Goal: Transaction & Acquisition: Purchase product/service

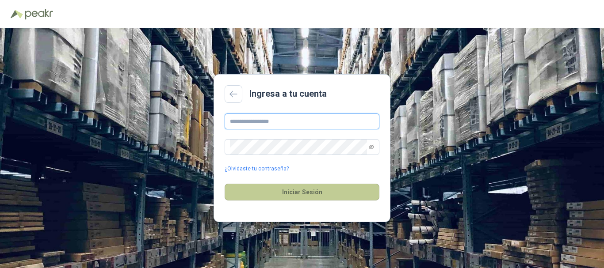
type input "**********"
click at [305, 187] on button "Iniciar Sesión" at bounding box center [302, 192] width 155 height 17
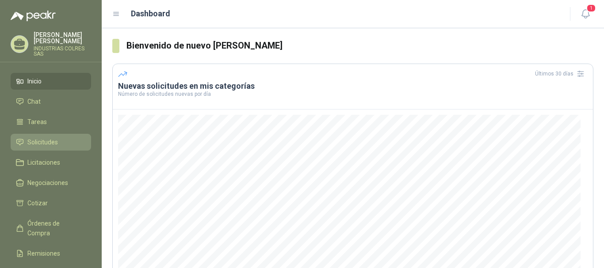
click at [58, 137] on li "Solicitudes" at bounding box center [51, 142] width 70 height 10
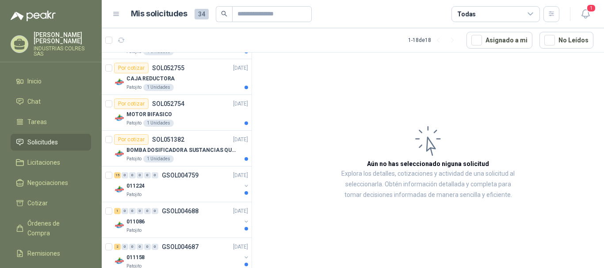
scroll to position [519, 0]
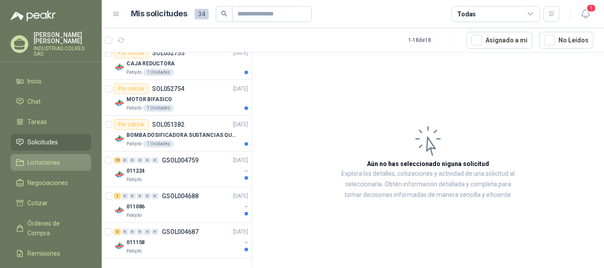
click at [61, 158] on li "Licitaciones" at bounding box center [51, 163] width 70 height 10
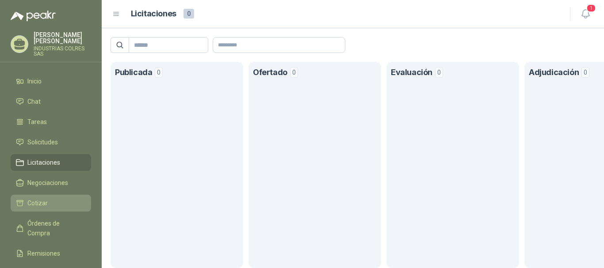
click at [69, 198] on li "Cotizar" at bounding box center [51, 203] width 70 height 10
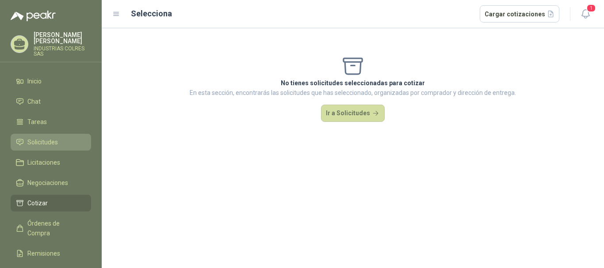
click at [59, 134] on link "Solicitudes" at bounding box center [51, 142] width 80 height 17
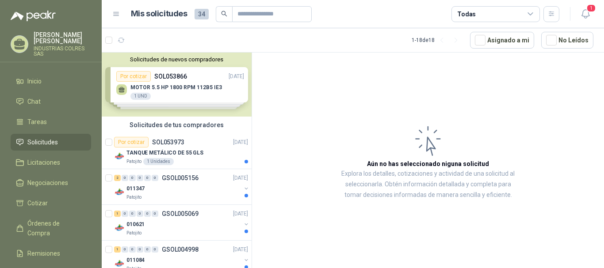
click at [201, 14] on span "34" at bounding box center [201, 14] width 14 height 11
drag, startPoint x: 202, startPoint y: 15, endPoint x: 190, endPoint y: 15, distance: 12.0
click at [200, 15] on span "34" at bounding box center [201, 14] width 14 height 11
click at [170, 13] on h1 "Mis solicitudes" at bounding box center [159, 14] width 57 height 13
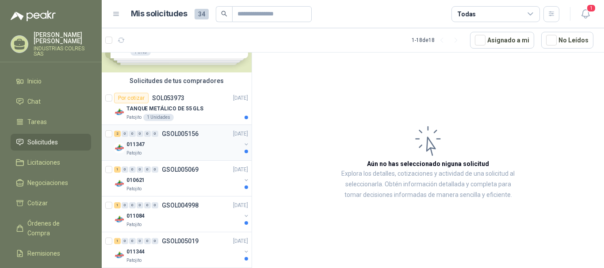
scroll to position [88, 0]
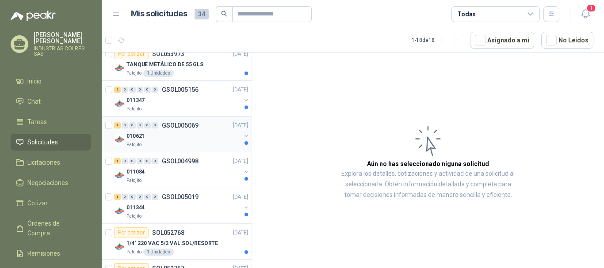
click at [190, 129] on div "1 0 0 0 0 0 GSOL005069 21/08/25" at bounding box center [182, 125] width 136 height 11
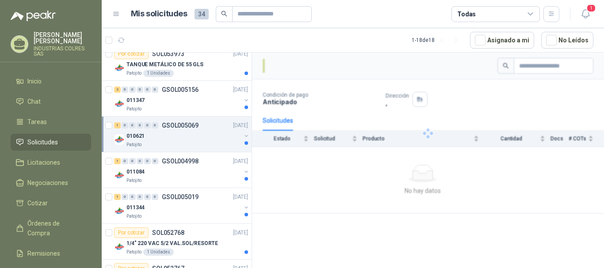
click at [186, 126] on p "GSOL005069" at bounding box center [180, 125] width 37 height 6
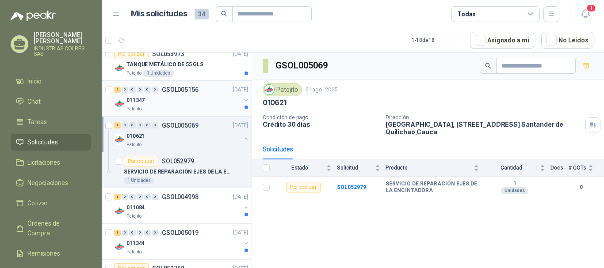
click at [191, 95] on div "2 0 0 0 0 0 GSOL005156 26/08/25" at bounding box center [182, 89] width 136 height 11
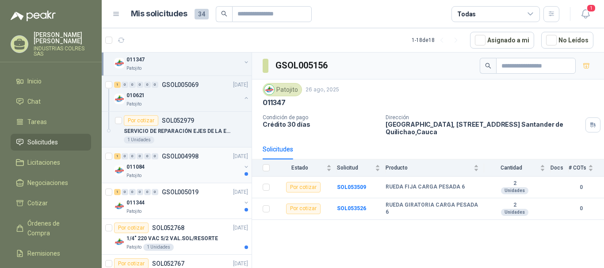
scroll to position [133, 0]
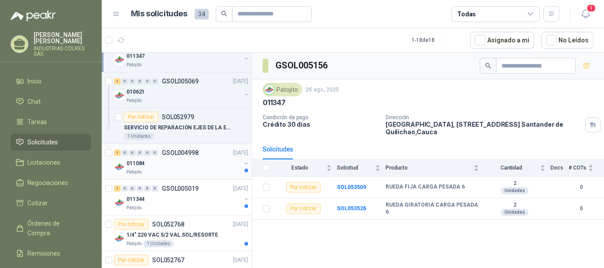
click at [191, 156] on p "GSOL004998" at bounding box center [180, 153] width 37 height 6
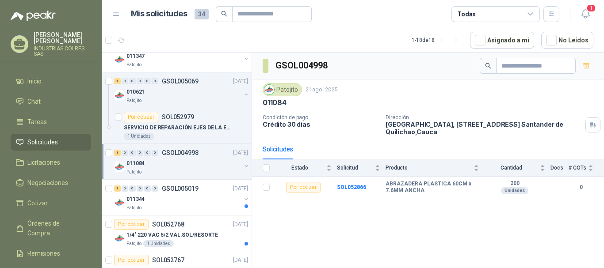
scroll to position [177, 0]
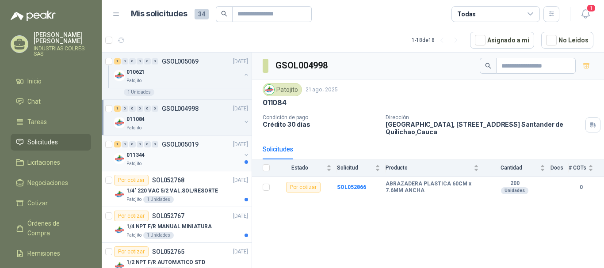
click at [190, 146] on p "GSOL005019" at bounding box center [180, 144] width 37 height 6
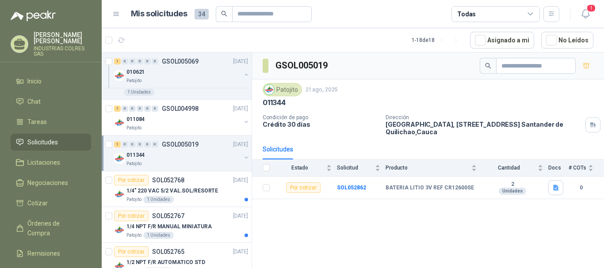
scroll to position [221, 0]
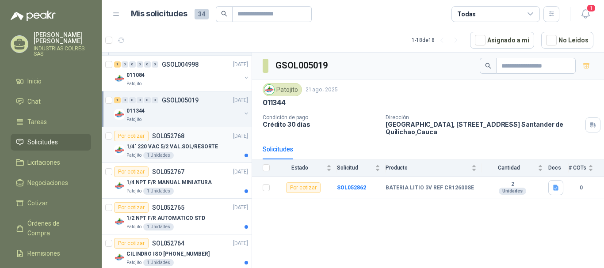
click at [178, 135] on p "SOL052768" at bounding box center [168, 136] width 32 height 6
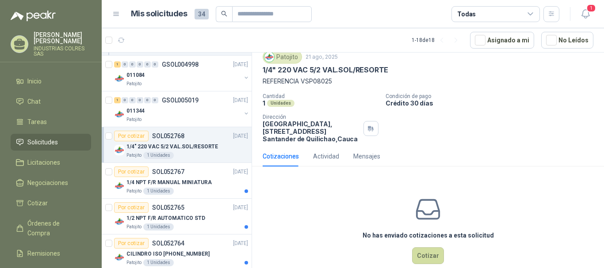
scroll to position [46, 0]
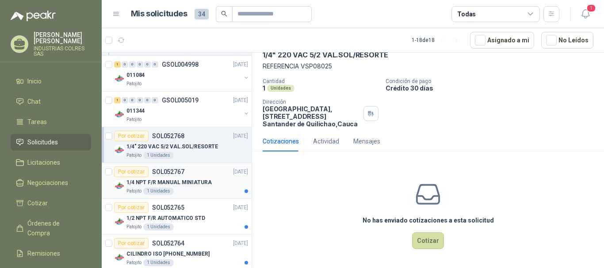
click at [196, 187] on div "1/4 NPT F/R MANUAL MINIATURA" at bounding box center [187, 182] width 122 height 11
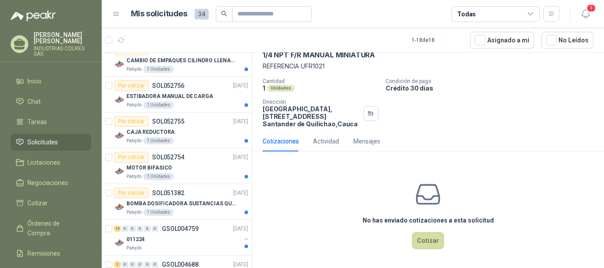
scroll to position [530, 0]
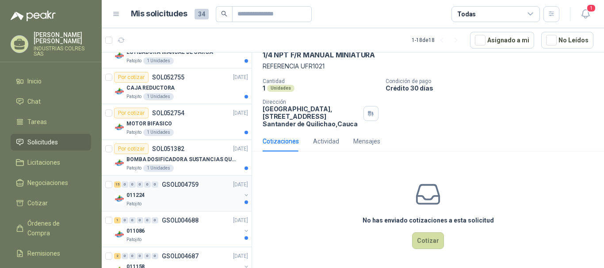
click at [205, 190] on div "15 0 0 0 0 0 GSOL004759 05/08/25" at bounding box center [182, 184] width 136 height 11
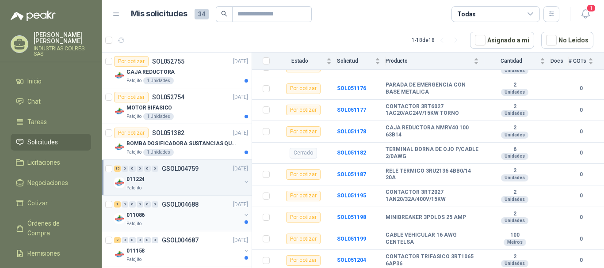
scroll to position [555, 0]
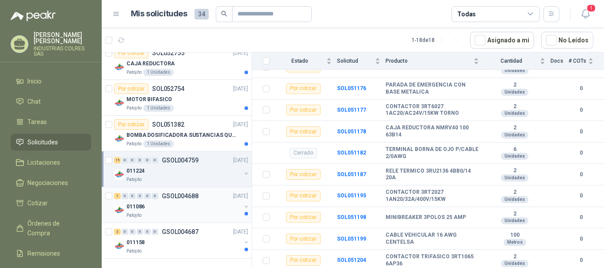
click at [205, 207] on div "011086" at bounding box center [183, 207] width 114 height 11
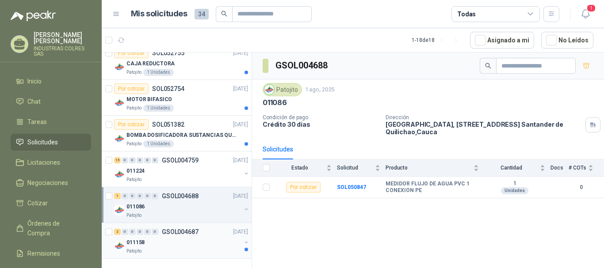
click at [193, 242] on div "011158" at bounding box center [183, 242] width 114 height 11
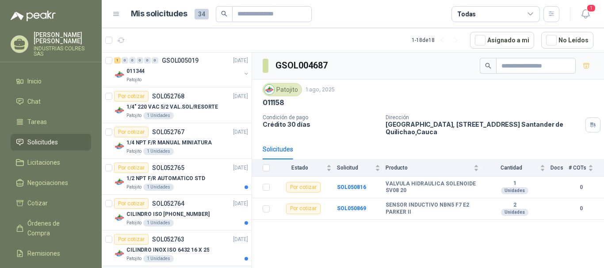
scroll to position [245, 0]
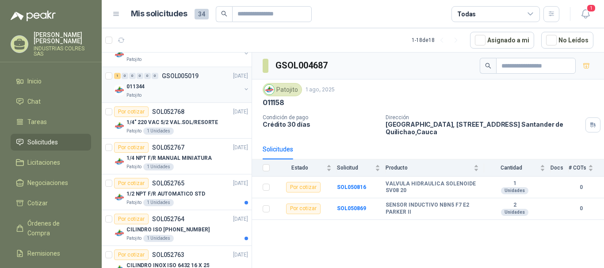
click at [192, 85] on div "011344" at bounding box center [183, 86] width 114 height 11
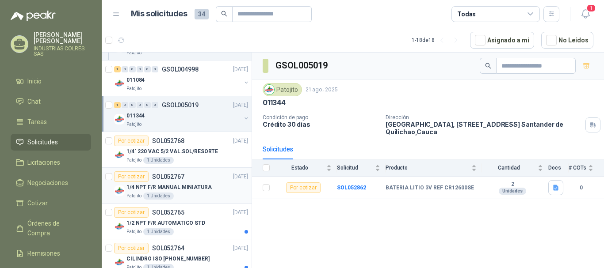
scroll to position [201, 0]
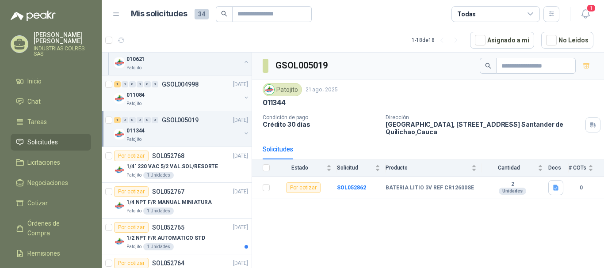
click at [203, 90] on div "011084" at bounding box center [183, 95] width 114 height 11
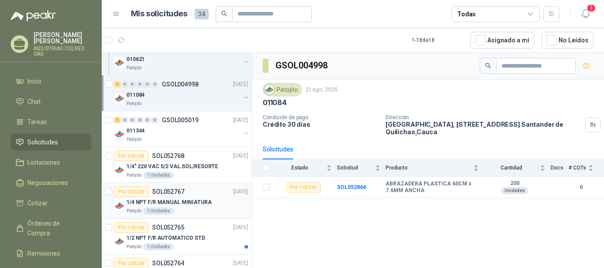
scroll to position [157, 0]
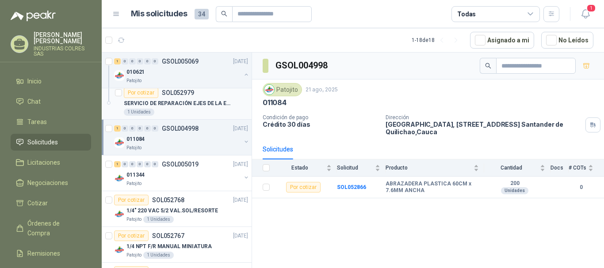
click at [186, 101] on p "SERVICIO DE REPARACIÓN EJES DE LA ENCINTADORA" at bounding box center [179, 103] width 110 height 8
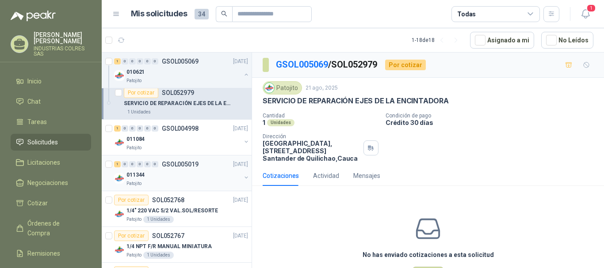
scroll to position [69, 0]
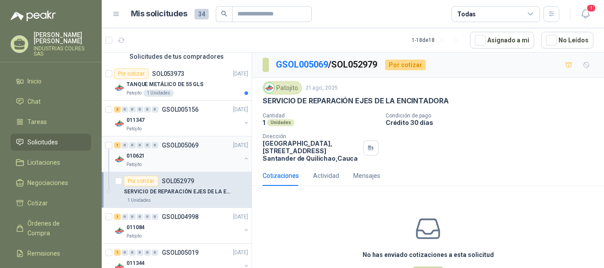
click at [189, 149] on p "GSOL005069" at bounding box center [180, 145] width 37 height 6
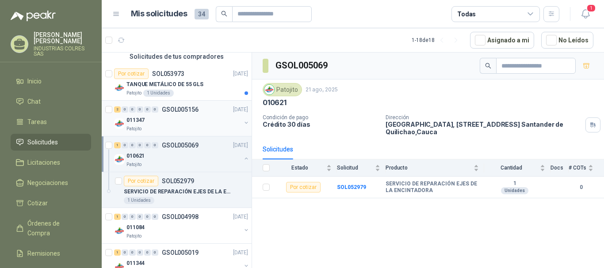
click at [187, 116] on div "011347" at bounding box center [183, 120] width 114 height 11
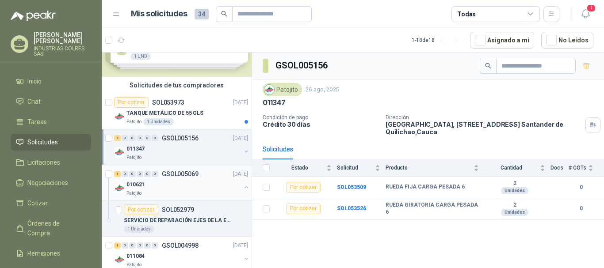
scroll to position [24, 0]
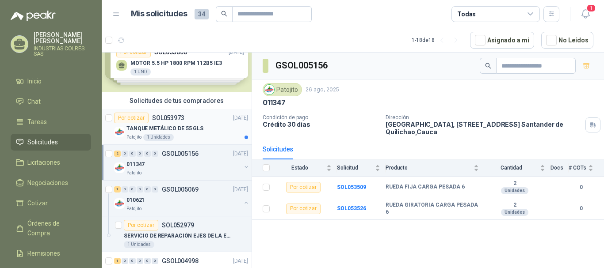
click at [201, 126] on div "TANQUE METÁLICO DE 55 GLS" at bounding box center [187, 128] width 122 height 11
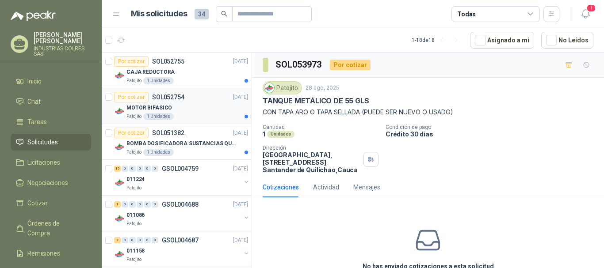
scroll to position [555, 0]
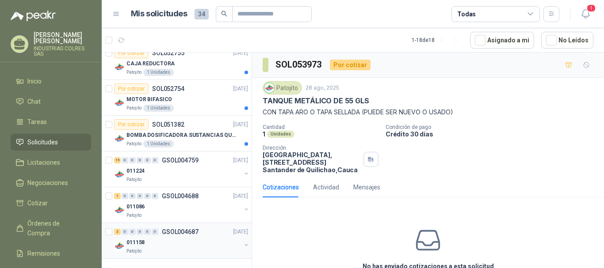
click at [173, 238] on div "011158" at bounding box center [183, 242] width 114 height 11
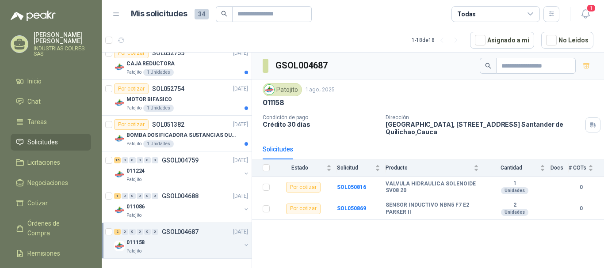
click at [275, 101] on p "011158" at bounding box center [274, 102] width 22 height 9
click at [137, 240] on p "011158" at bounding box center [135, 243] width 18 height 8
click at [356, 208] on b "SOL050869" at bounding box center [351, 209] width 29 height 6
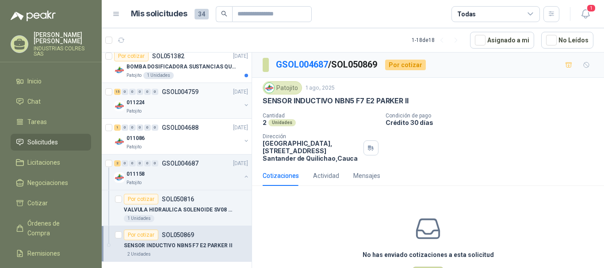
scroll to position [626, 0]
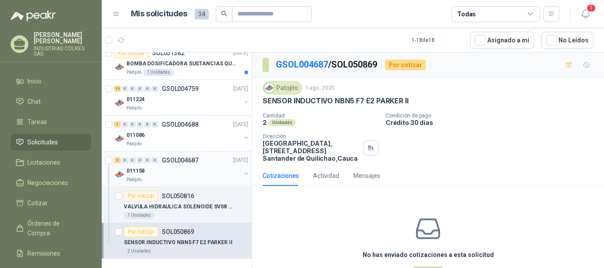
click at [160, 172] on div "011158" at bounding box center [183, 171] width 114 height 11
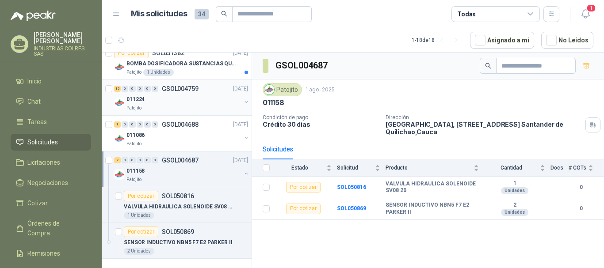
click at [243, 175] on button "button" at bounding box center [246, 173] width 7 height 7
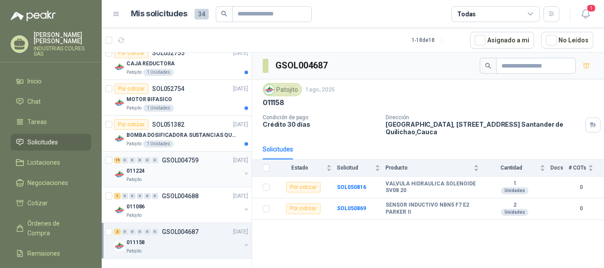
scroll to position [555, 0]
click at [172, 205] on div "011086" at bounding box center [183, 207] width 114 height 11
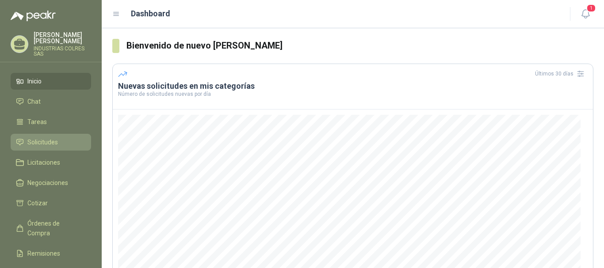
click at [38, 137] on span "Solicitudes" at bounding box center [42, 142] width 30 height 10
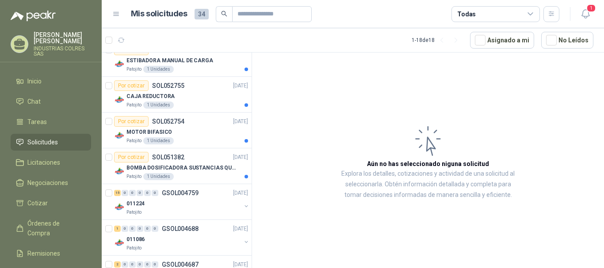
scroll to position [519, 0]
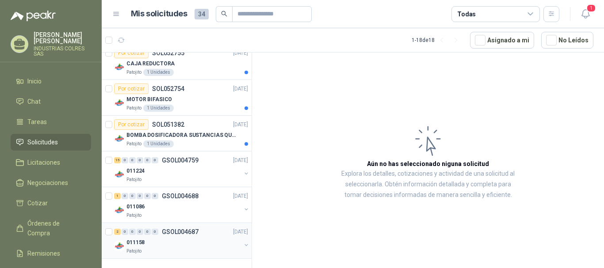
click at [172, 240] on div "011158" at bounding box center [183, 242] width 114 height 11
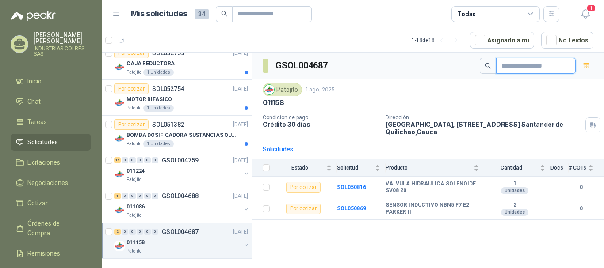
click at [510, 67] on input "text" at bounding box center [532, 65] width 62 height 15
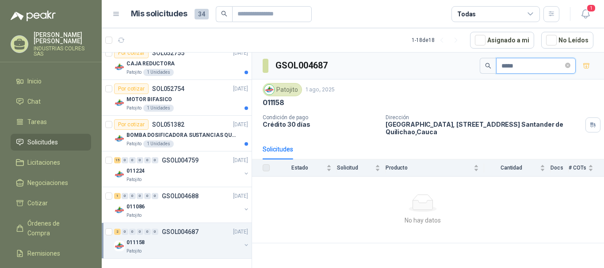
type input "*****"
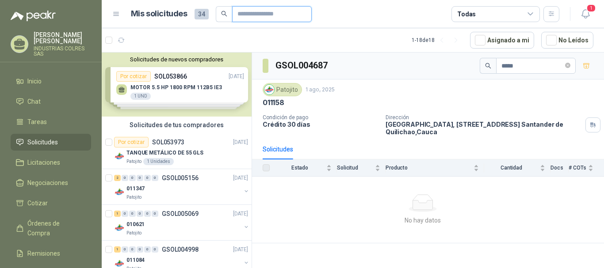
click at [264, 14] on input "text" at bounding box center [268, 14] width 62 height 15
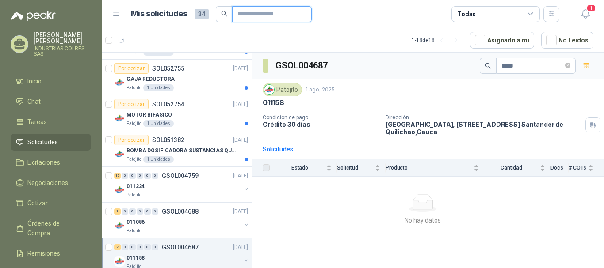
scroll to position [519, 0]
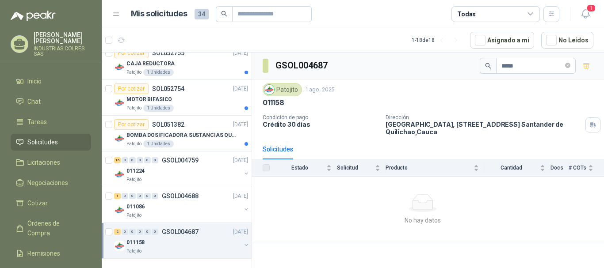
click at [188, 230] on p "GSOL004687" at bounding box center [180, 232] width 37 height 6
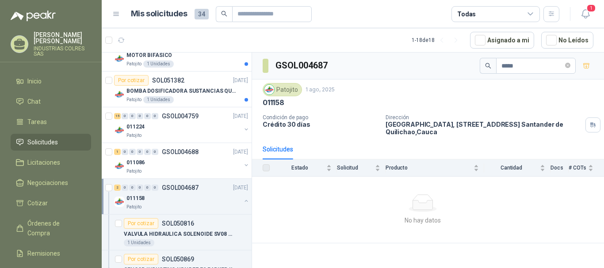
scroll to position [591, 0]
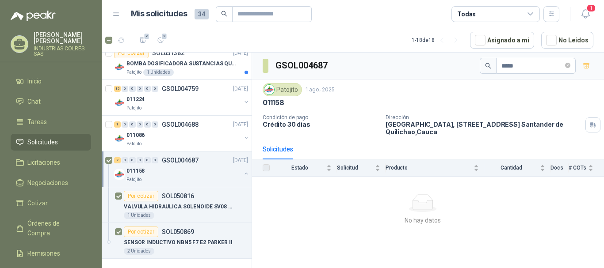
click at [203, 165] on div "2 0 0 0 0 0 GSOL004687 01/08/25" at bounding box center [182, 160] width 136 height 11
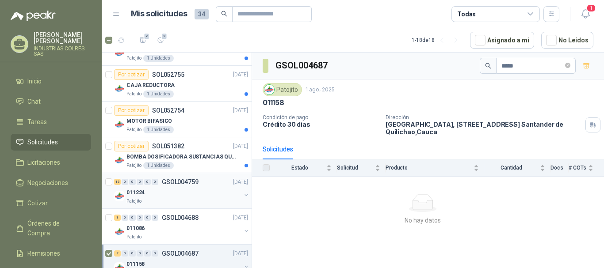
scroll to position [519, 0]
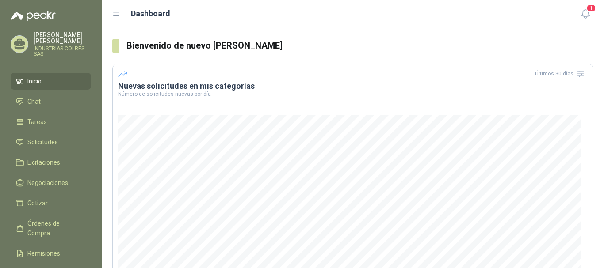
click at [44, 46] on p "INDUSTRIAS COLRES SAS" at bounding box center [62, 51] width 57 height 11
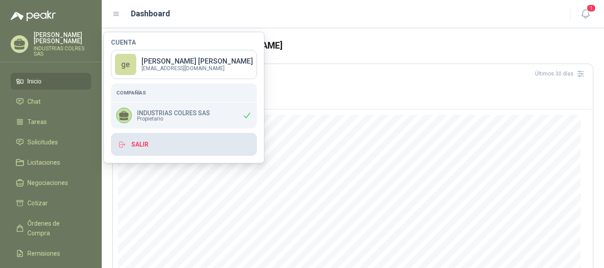
click at [134, 147] on button "Salir" at bounding box center [184, 144] width 146 height 23
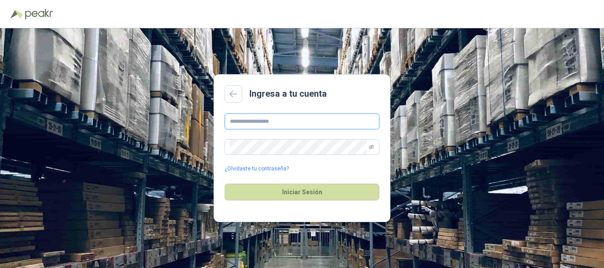
type input "**********"
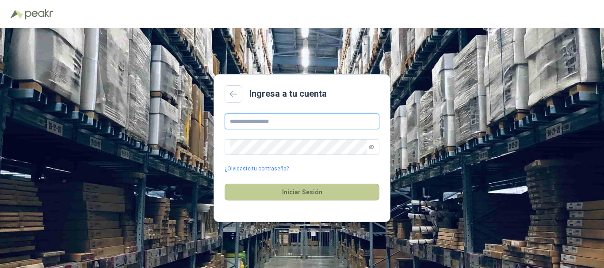
type input "**********"
click at [302, 194] on button "Iniciar Sesión" at bounding box center [302, 192] width 155 height 17
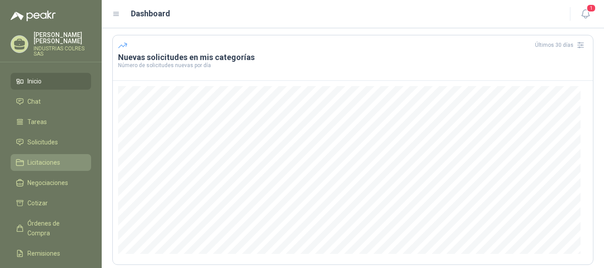
scroll to position [44, 0]
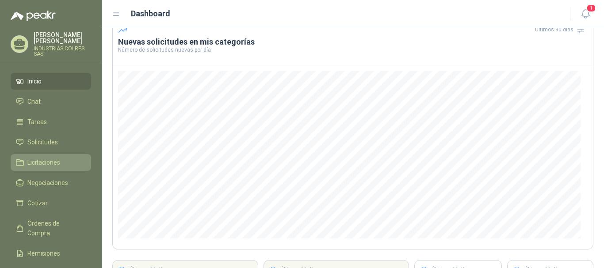
click at [50, 158] on span "Licitaciones" at bounding box center [43, 163] width 33 height 10
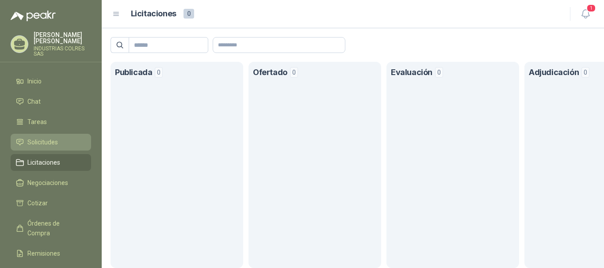
click at [57, 137] on span "Solicitudes" at bounding box center [42, 142] width 30 height 10
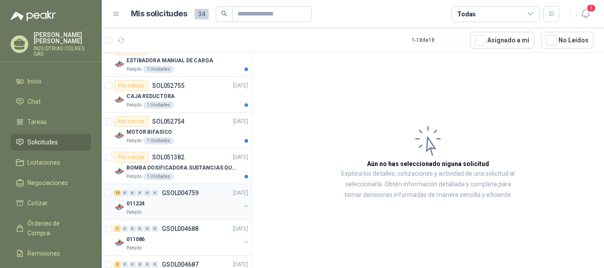
scroll to position [519, 0]
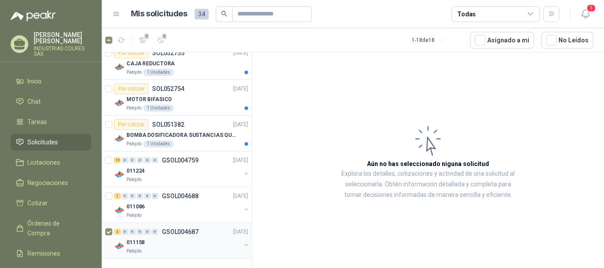
click at [178, 233] on p "GSOL004687" at bounding box center [180, 232] width 37 height 6
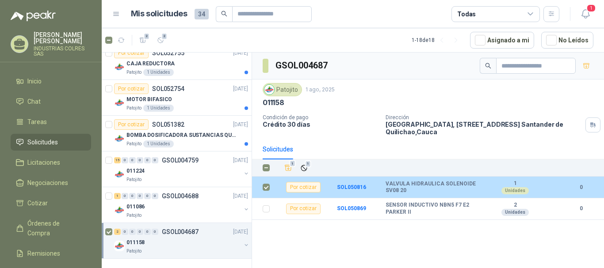
click at [274, 187] on td at bounding box center [263, 188] width 23 height 22
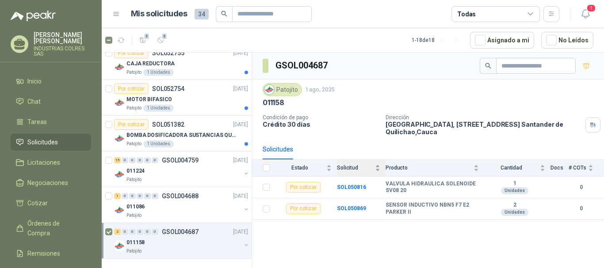
click at [378, 165] on div "Solicitud" at bounding box center [358, 168] width 43 height 9
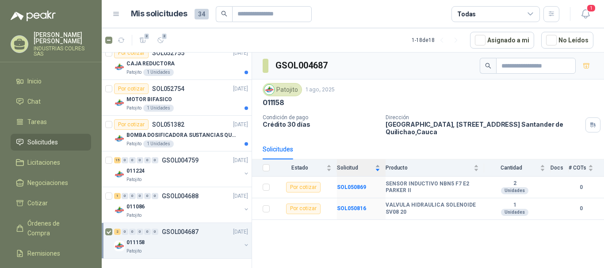
click at [378, 165] on div "Solicitud" at bounding box center [358, 168] width 43 height 9
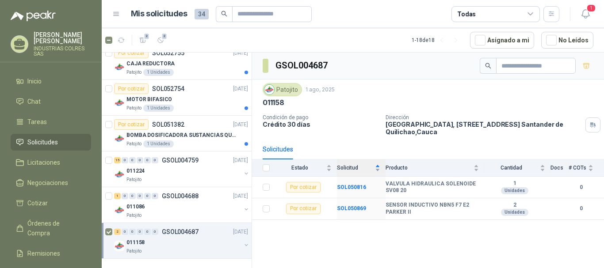
click at [378, 165] on div "Solicitud" at bounding box center [358, 168] width 43 height 9
click at [379, 165] on div "Solicitud" at bounding box center [358, 168] width 43 height 9
click at [377, 166] on div "Solicitud" at bounding box center [358, 168] width 43 height 9
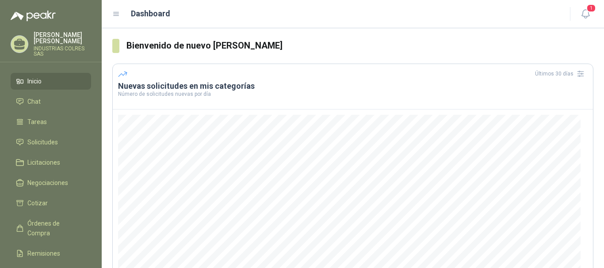
click at [48, 35] on p "[PERSON_NAME]" at bounding box center [62, 38] width 57 height 12
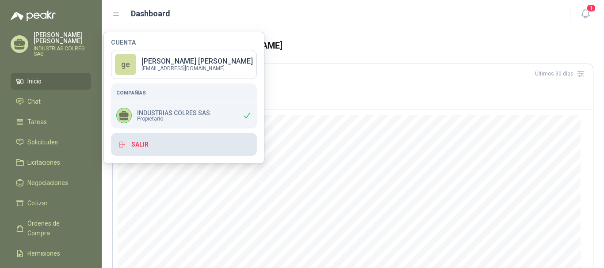
click at [133, 146] on button "Salir" at bounding box center [184, 144] width 146 height 23
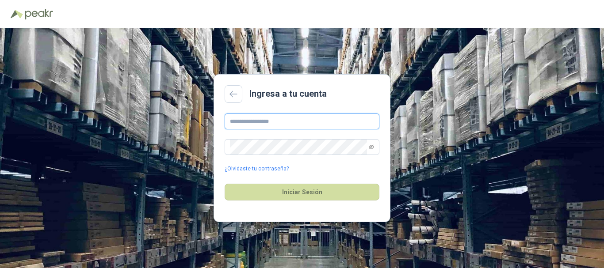
type input "**********"
click at [374, 150] on span at bounding box center [302, 147] width 155 height 16
click at [372, 146] on icon "eye-invisible" at bounding box center [371, 147] width 5 height 4
click at [372, 146] on icon "eye" at bounding box center [371, 147] width 4 height 3
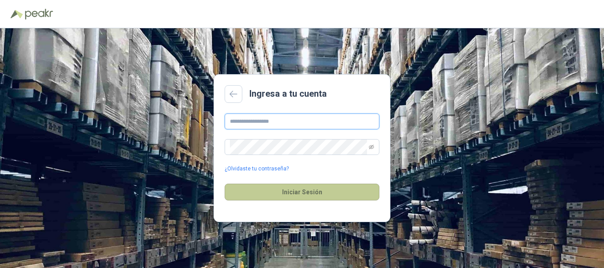
type input "**********"
click at [310, 191] on button "Iniciar Sesión" at bounding box center [302, 192] width 155 height 17
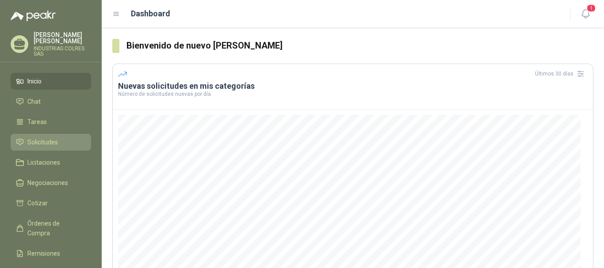
click at [42, 137] on span "Solicitudes" at bounding box center [42, 142] width 30 height 10
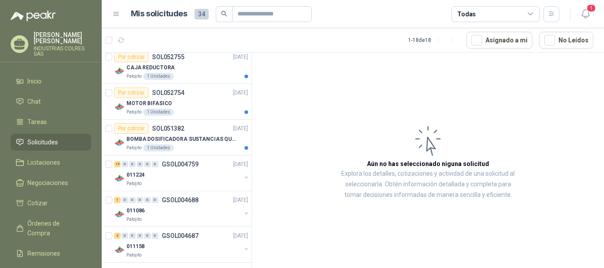
scroll to position [519, 0]
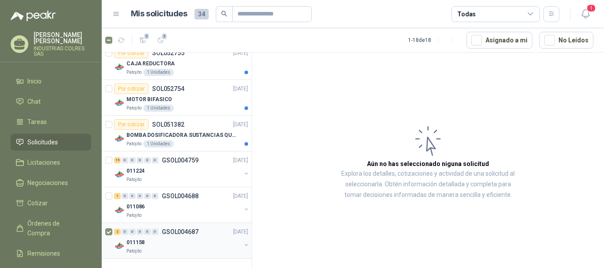
click at [143, 239] on p "011158" at bounding box center [135, 243] width 18 height 8
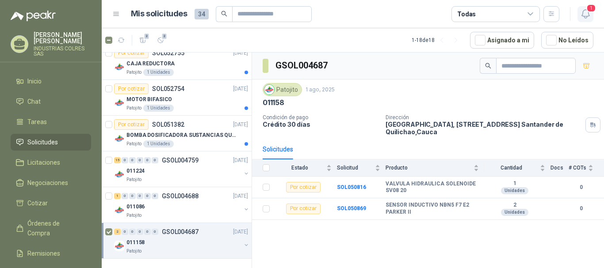
click at [590, 12] on span "1" at bounding box center [591, 8] width 10 height 8
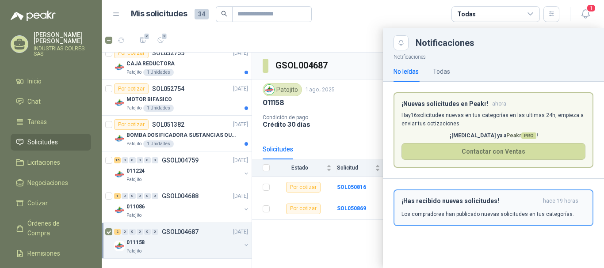
click at [462, 210] on div "¡Has recibido nuevas solicitudes! hace 19 horas Los compradores han publicado n…" at bounding box center [493, 208] width 184 height 21
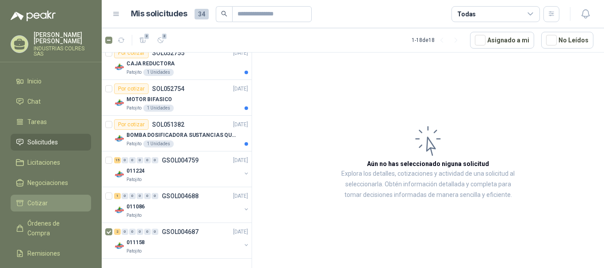
click at [27, 198] on span "Cotizar" at bounding box center [37, 203] width 20 height 10
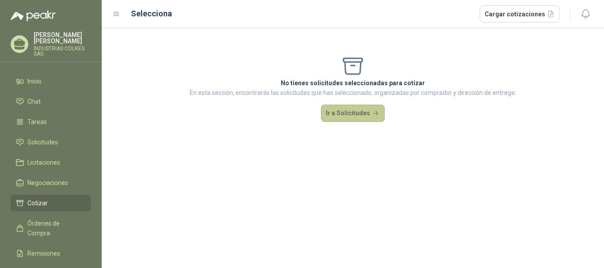
click at [354, 117] on button "Ir a Solicitudes" at bounding box center [353, 114] width 64 height 18
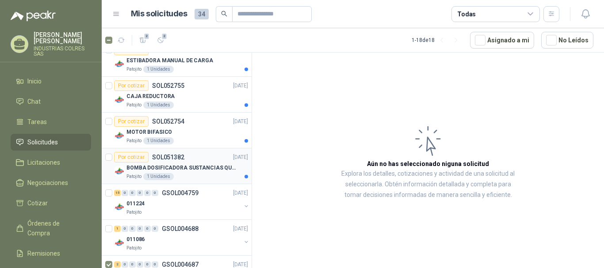
scroll to position [519, 0]
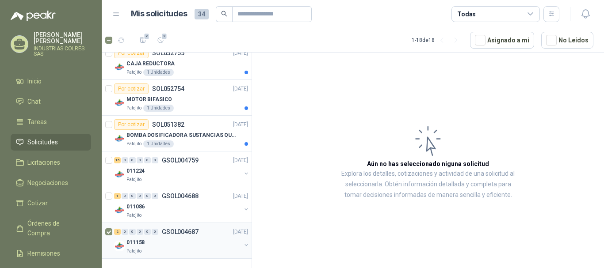
click at [243, 245] on button "button" at bounding box center [246, 245] width 7 height 7
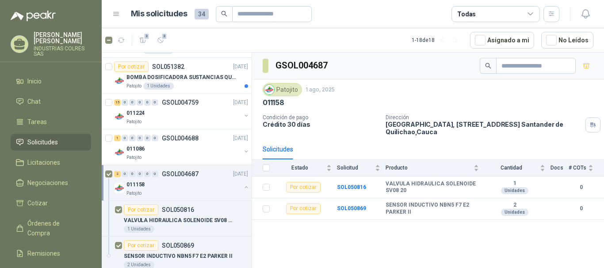
scroll to position [591, 0]
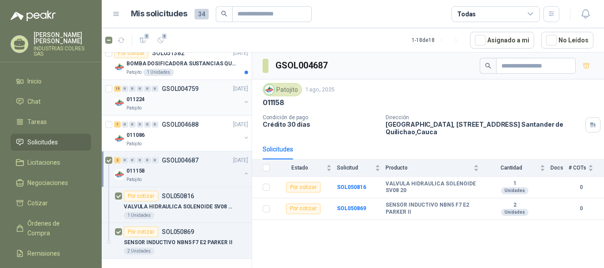
click at [243, 101] on button "button" at bounding box center [246, 102] width 7 height 7
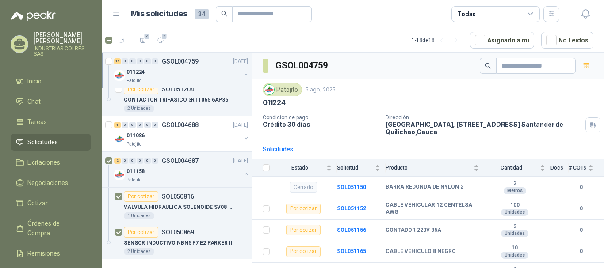
scroll to position [1199, 0]
click at [243, 135] on button "button" at bounding box center [246, 137] width 7 height 7
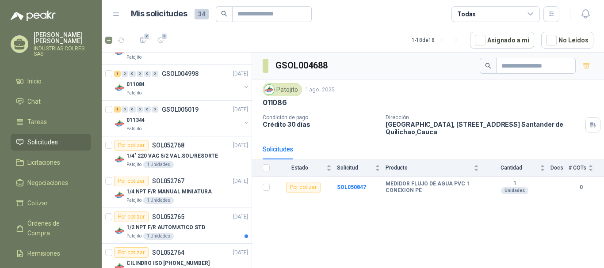
scroll to position [138, 0]
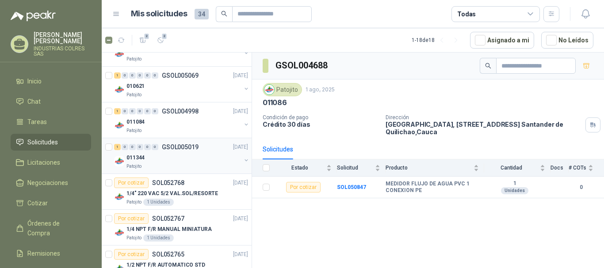
click at [243, 160] on button "button" at bounding box center [246, 160] width 7 height 7
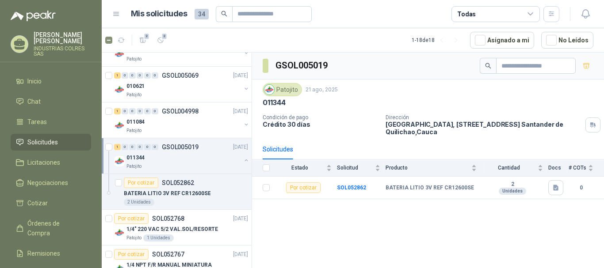
scroll to position [94, 0]
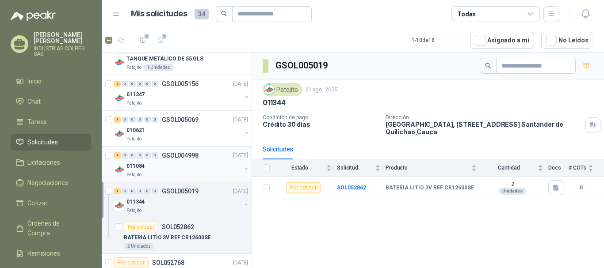
click at [243, 168] on button "button" at bounding box center [246, 168] width 7 height 7
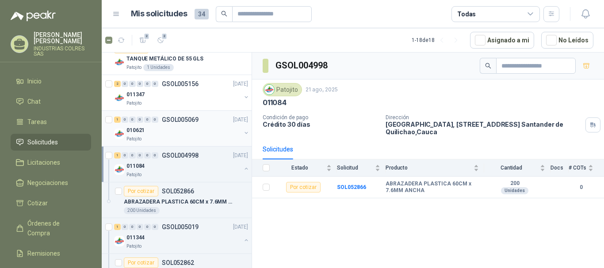
click at [243, 131] on button "button" at bounding box center [246, 133] width 7 height 7
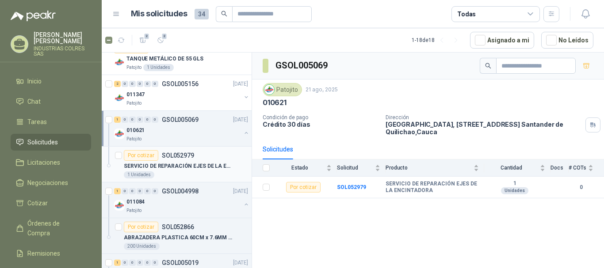
scroll to position [50, 0]
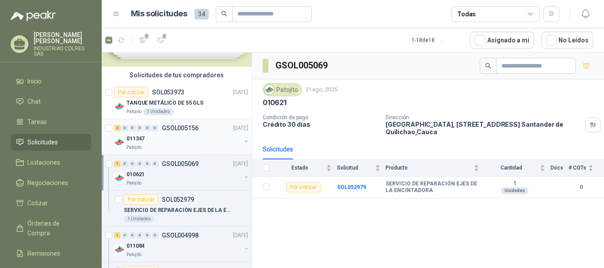
click at [243, 143] on button "button" at bounding box center [246, 141] width 7 height 7
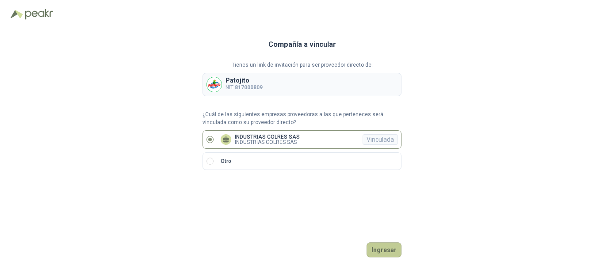
click at [387, 251] on button "Ingresar" at bounding box center [383, 250] width 35 height 15
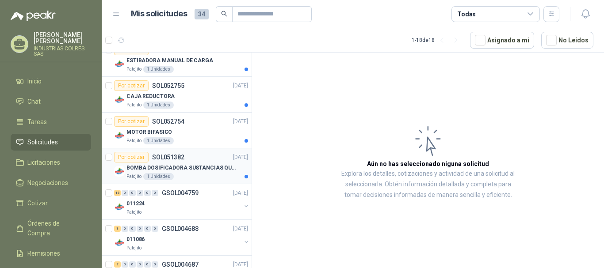
scroll to position [519, 0]
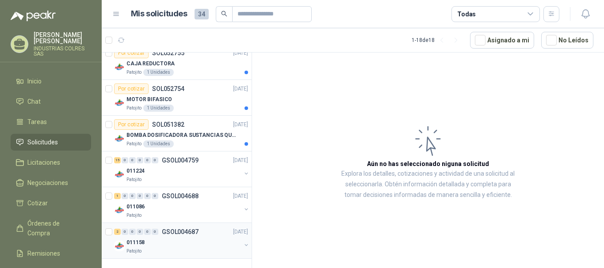
click at [243, 245] on button "button" at bounding box center [246, 245] width 7 height 7
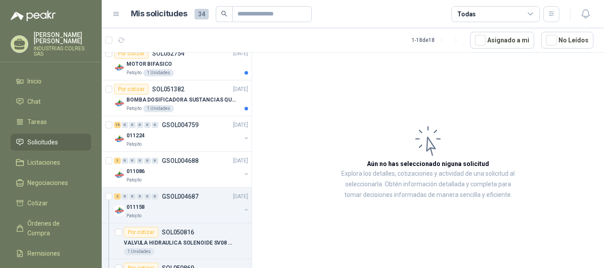
scroll to position [591, 0]
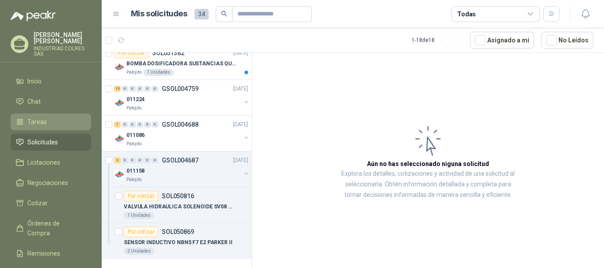
click at [49, 117] on li "Tareas" at bounding box center [51, 122] width 70 height 10
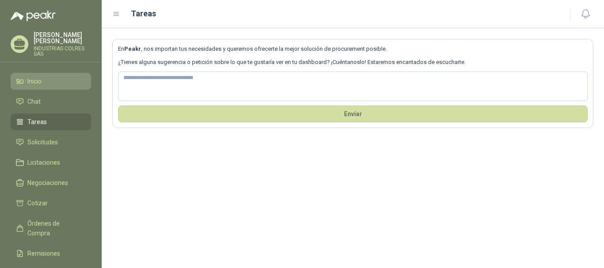
click at [41, 76] on span "Inicio" at bounding box center [34, 81] width 14 height 10
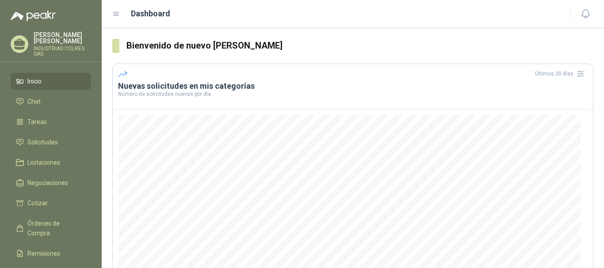
click at [113, 13] on icon at bounding box center [116, 14] width 8 height 8
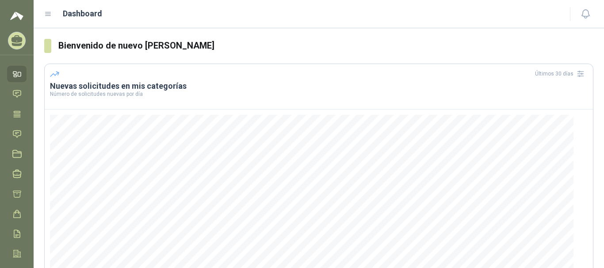
click at [45, 13] on icon at bounding box center [48, 14] width 8 height 8
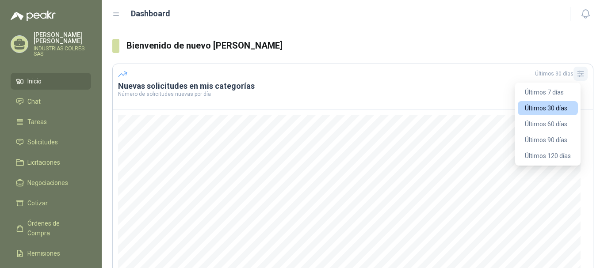
click at [576, 75] on icon "button" at bounding box center [580, 73] width 9 height 9
click at [543, 92] on button "Últimos 7 días" at bounding box center [548, 92] width 60 height 14
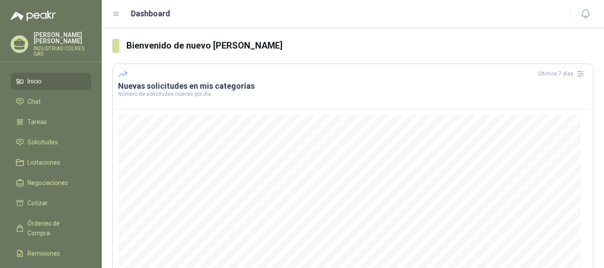
click at [50, 37] on p "[PERSON_NAME]" at bounding box center [62, 38] width 57 height 12
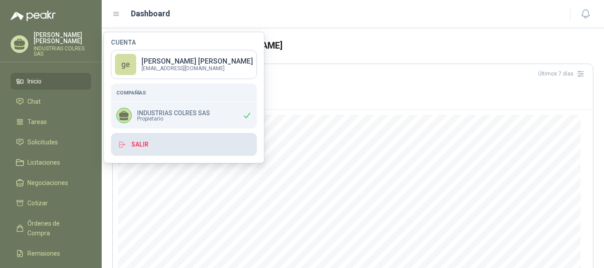
click at [147, 148] on button "Salir" at bounding box center [184, 144] width 146 height 23
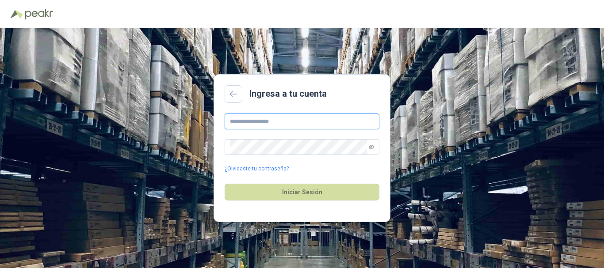
type input "**********"
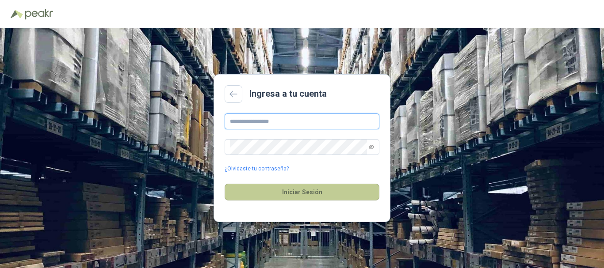
type input "**********"
click at [294, 194] on button "Iniciar Sesión" at bounding box center [302, 192] width 155 height 17
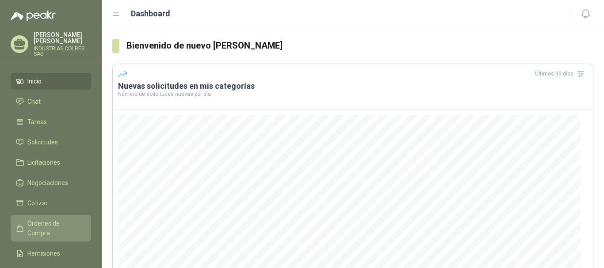
click at [54, 219] on span "Órdenes de Compra" at bounding box center [54, 228] width 55 height 19
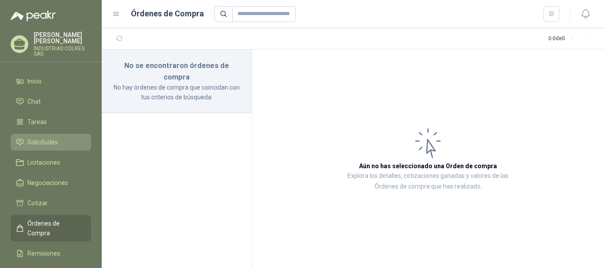
click at [46, 137] on span "Solicitudes" at bounding box center [42, 142] width 30 height 10
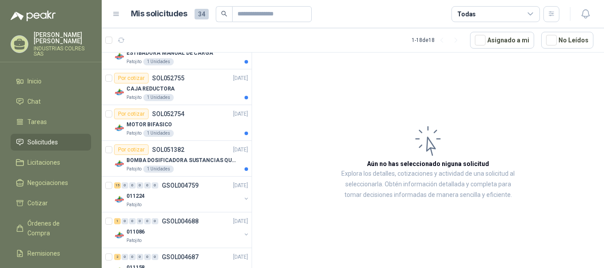
scroll to position [519, 0]
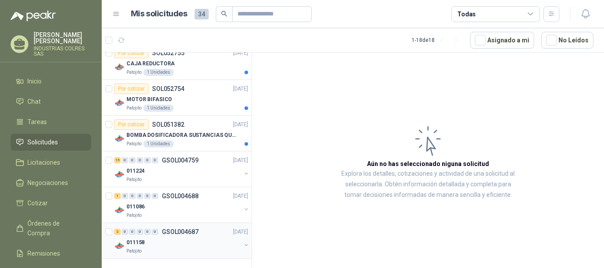
click at [243, 246] on button "button" at bounding box center [246, 245] width 7 height 7
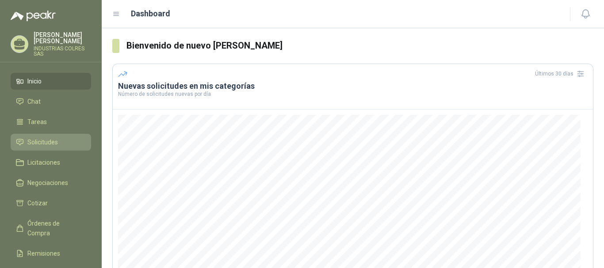
click at [38, 137] on span "Solicitudes" at bounding box center [42, 142] width 30 height 10
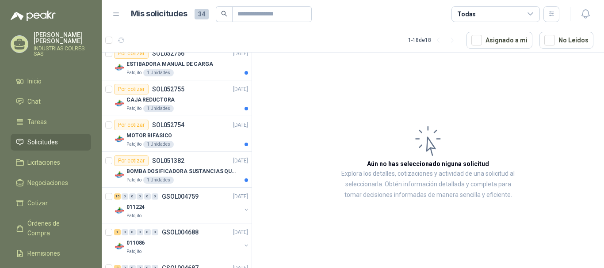
scroll to position [519, 0]
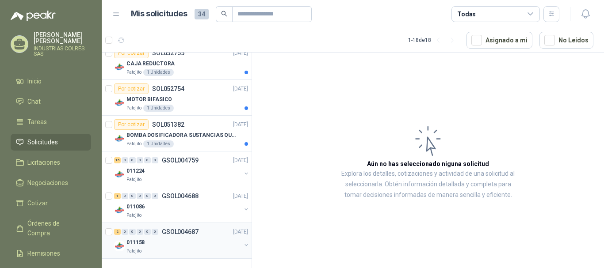
click at [243, 242] on button "button" at bounding box center [246, 245] width 7 height 7
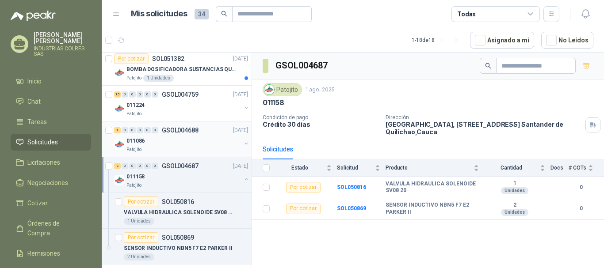
scroll to position [591, 0]
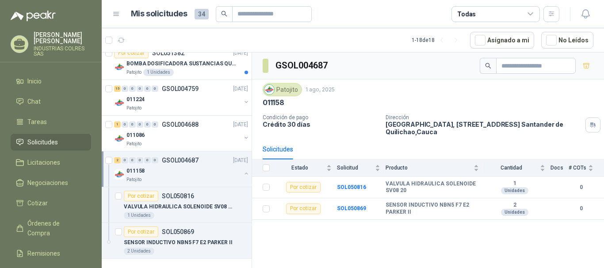
click at [61, 46] on p "INDUSTRIAS COLRES SAS" at bounding box center [62, 51] width 57 height 11
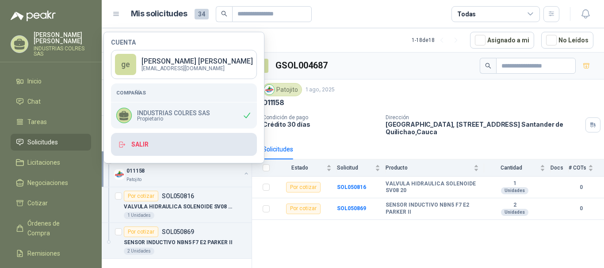
click at [155, 145] on button "Salir" at bounding box center [184, 144] width 146 height 23
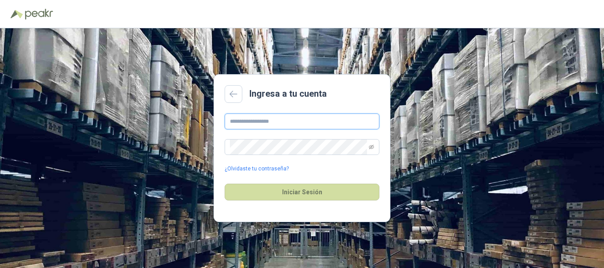
type input "**********"
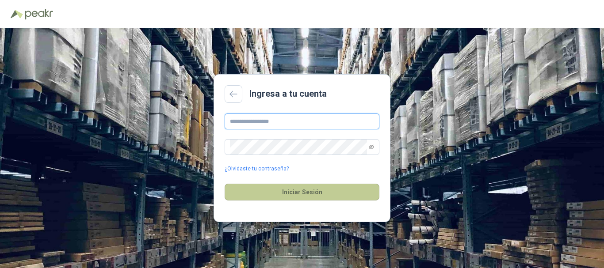
type input "**********"
click at [304, 190] on button "Iniciar Sesión" at bounding box center [302, 192] width 155 height 17
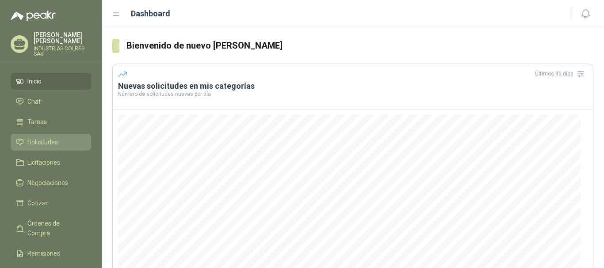
click at [50, 137] on span "Solicitudes" at bounding box center [42, 142] width 30 height 10
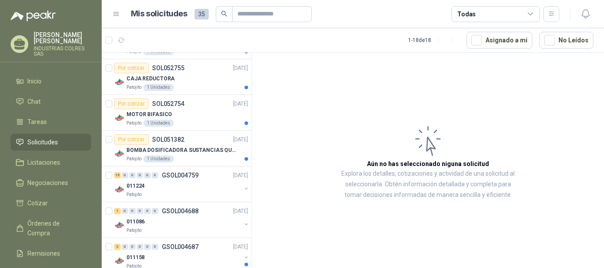
scroll to position [519, 0]
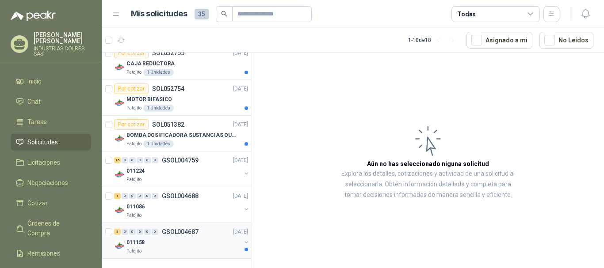
click at [243, 242] on button "button" at bounding box center [246, 242] width 7 height 7
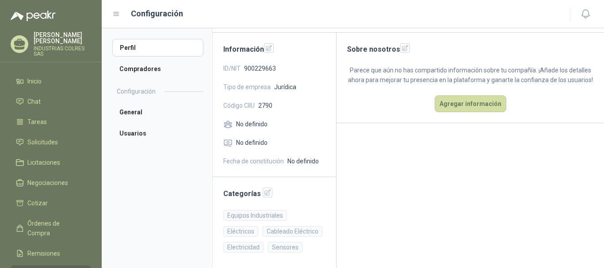
scroll to position [53, 0]
click at [265, 192] on icon "button" at bounding box center [268, 193] width 6 height 6
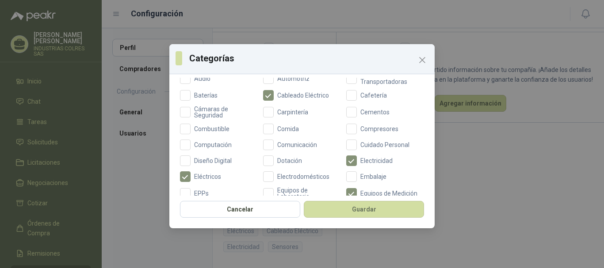
scroll to position [133, 0]
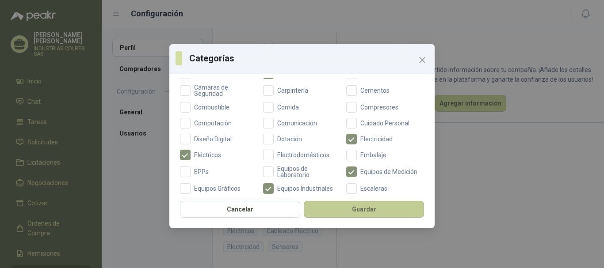
click at [351, 207] on button "Guardar" at bounding box center [364, 209] width 120 height 17
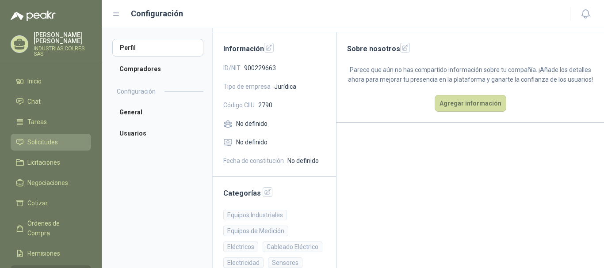
click at [42, 137] on span "Solicitudes" at bounding box center [42, 142] width 30 height 10
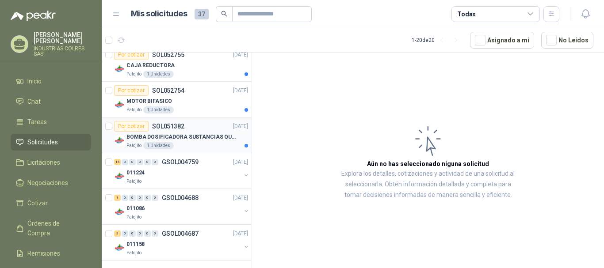
scroll to position [591, 0]
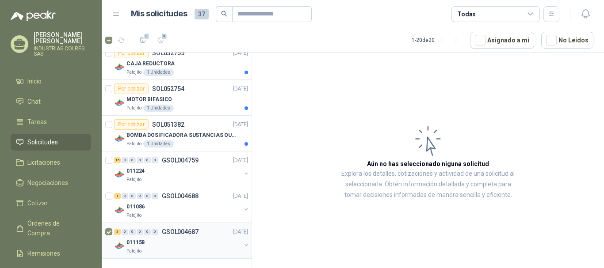
click at [205, 242] on div "011158" at bounding box center [183, 242] width 114 height 11
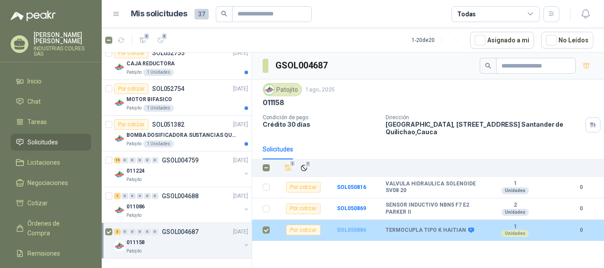
click at [354, 231] on b "SOL050884" at bounding box center [351, 230] width 29 height 6
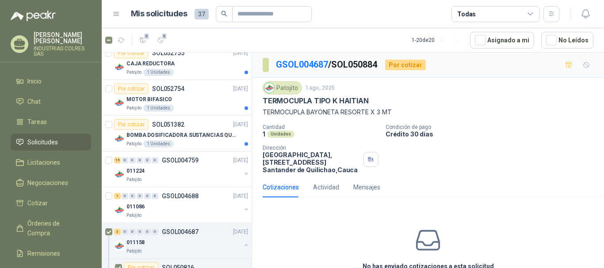
scroll to position [46, 0]
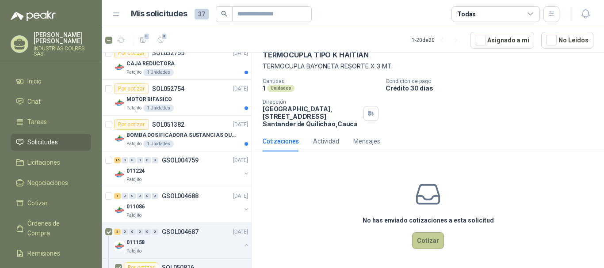
click at [425, 245] on button "Cotizar" at bounding box center [428, 241] width 32 height 17
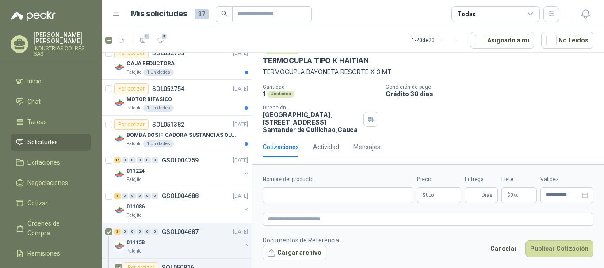
scroll to position [40, 0]
click at [306, 197] on input "Nombre del producto" at bounding box center [338, 195] width 151 height 16
click at [297, 191] on input "Nombre del producto" at bounding box center [338, 195] width 151 height 16
type input "*"
type input "**********"
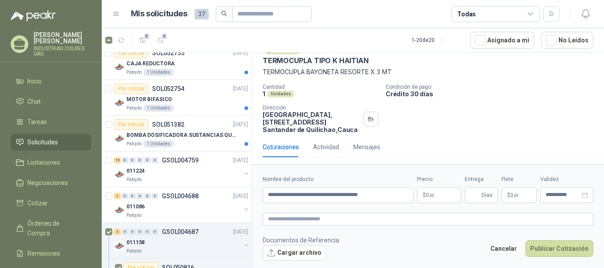
click at [437, 192] on p "$ 0 ,00" at bounding box center [439, 195] width 44 height 16
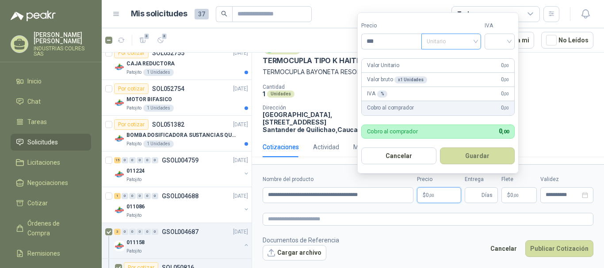
click at [474, 39] on span "Unitario" at bounding box center [451, 41] width 49 height 13
click at [441, 60] on div "Unitario" at bounding box center [453, 60] width 46 height 10
click at [445, 41] on span "Unitario" at bounding box center [451, 41] width 49 height 13
click at [445, 40] on span "Unitario" at bounding box center [451, 41] width 49 height 13
click at [438, 42] on span "Unitario" at bounding box center [451, 41] width 49 height 13
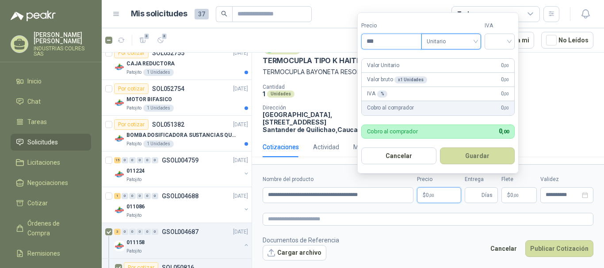
click at [372, 38] on input "***" at bounding box center [392, 41] width 60 height 15
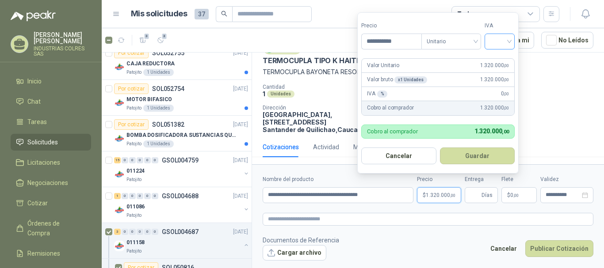
drag, startPoint x: 505, startPoint y: 42, endPoint x: 511, endPoint y: 42, distance: 6.6
click at [506, 42] on input "search" at bounding box center [499, 40] width 19 height 13
click at [504, 57] on div "19%" at bounding box center [501, 60] width 16 height 10
click at [403, 43] on input "**********" at bounding box center [392, 41] width 61 height 15
type input "*********"
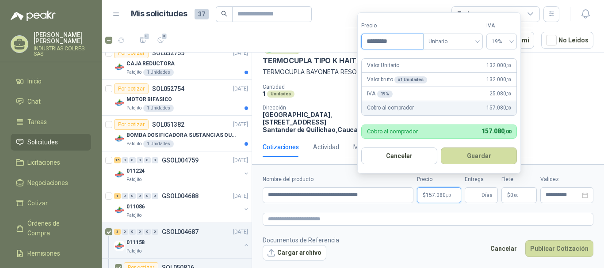
click at [441, 148] on button "Guardar" at bounding box center [479, 156] width 76 height 17
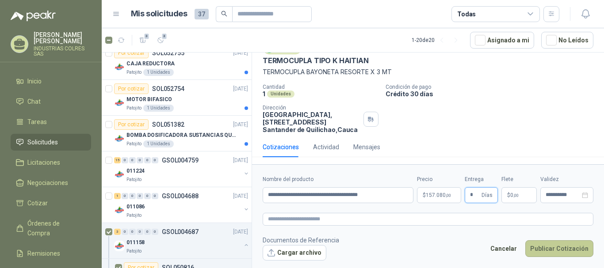
type input "*"
click at [549, 249] on button "Publicar Cotización" at bounding box center [559, 248] width 68 height 17
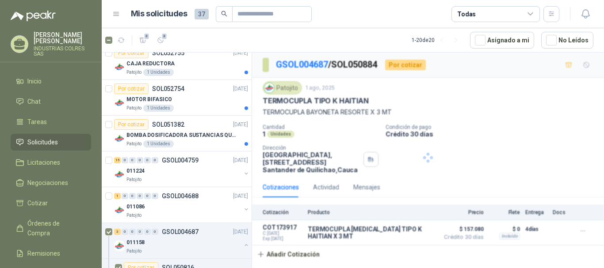
scroll to position [0, 0]
click at [50, 46] on p "INDUSTRIAS COLRES SAS" at bounding box center [62, 51] width 57 height 11
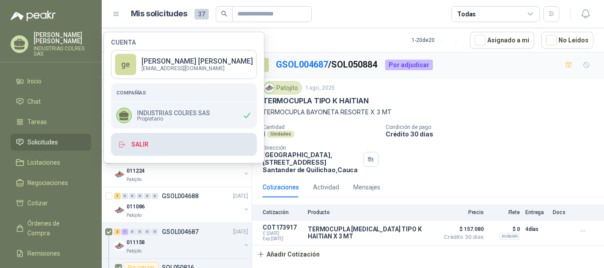
click at [140, 149] on button "Salir" at bounding box center [184, 144] width 146 height 23
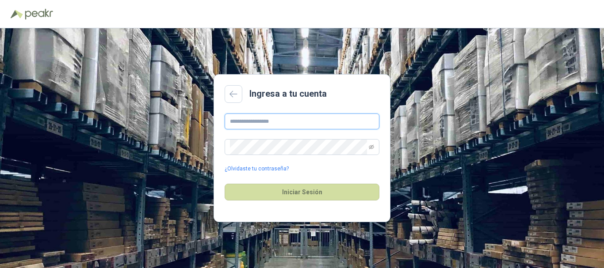
type input "**********"
